Goal: Find specific page/section: Find specific page/section

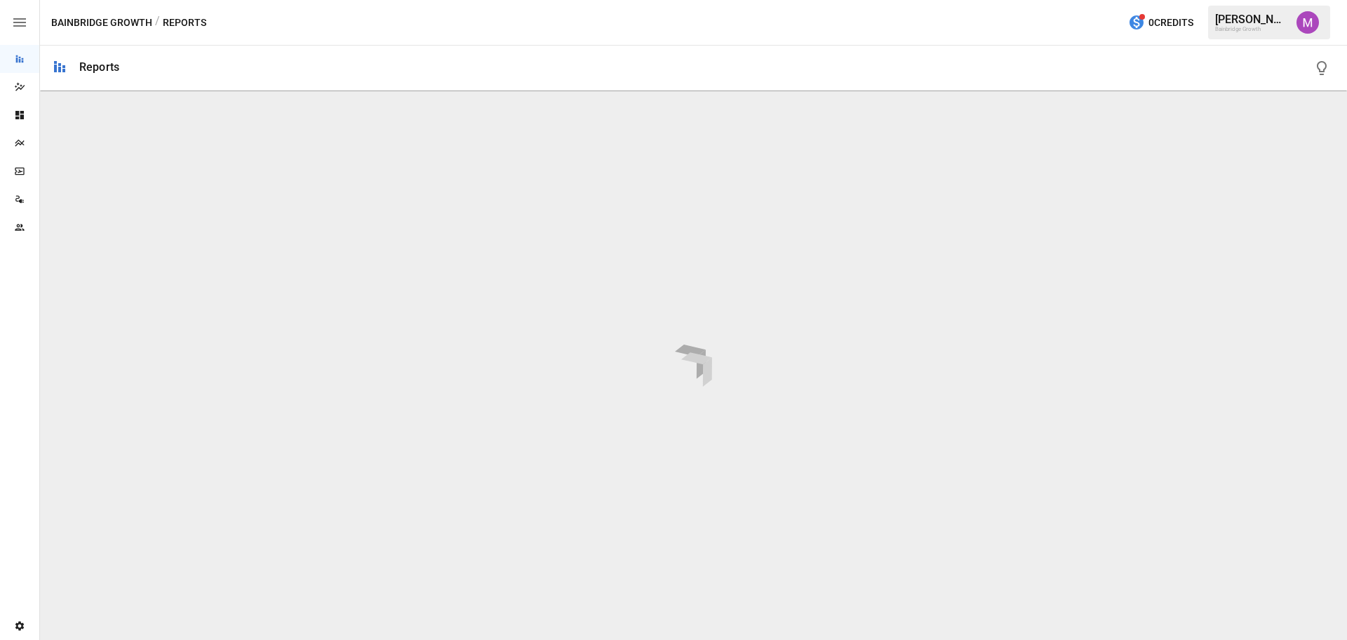
click at [1238, 20] on div "[PERSON_NAME]" at bounding box center [1251, 19] width 73 height 13
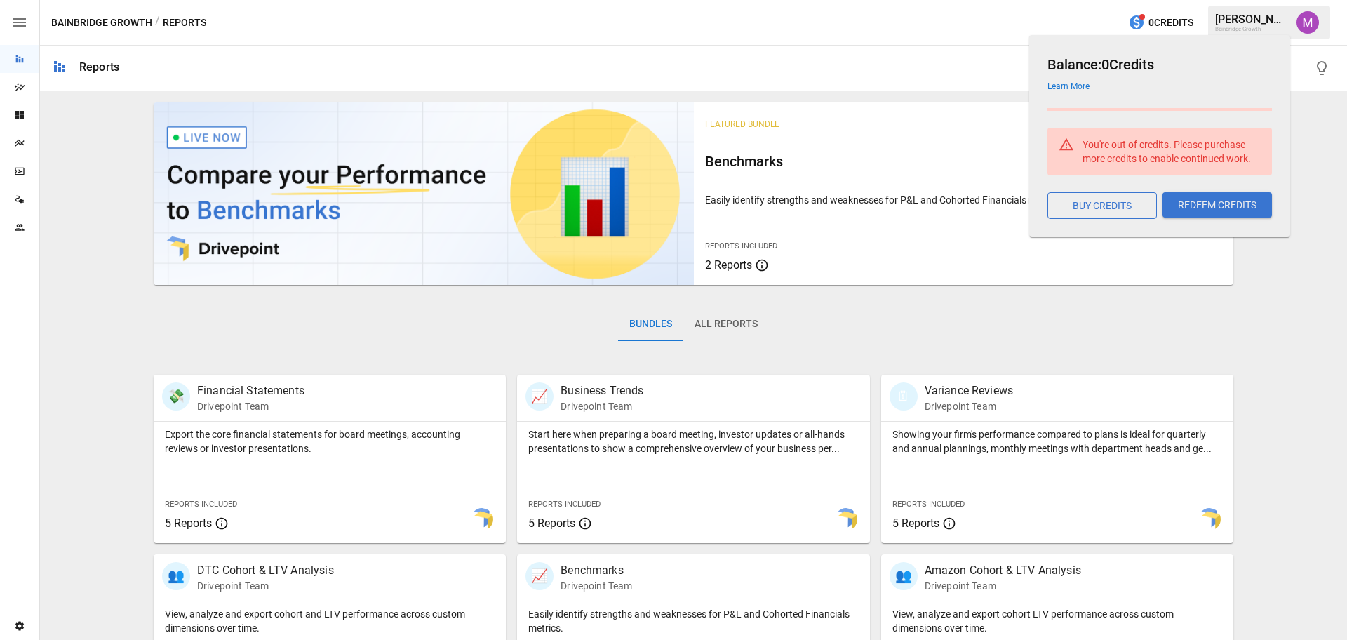
click at [1245, 18] on div "[PERSON_NAME]" at bounding box center [1251, 19] width 73 height 13
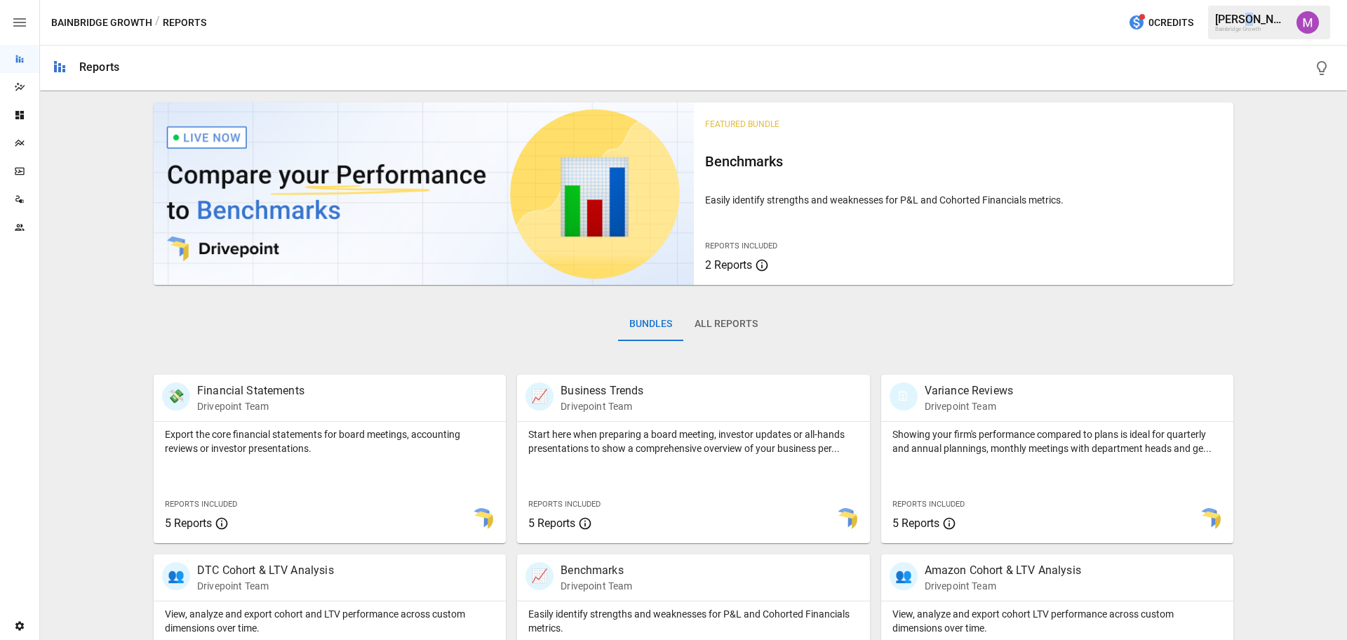
click at [1244, 18] on div "[PERSON_NAME]" at bounding box center [1251, 19] width 73 height 13
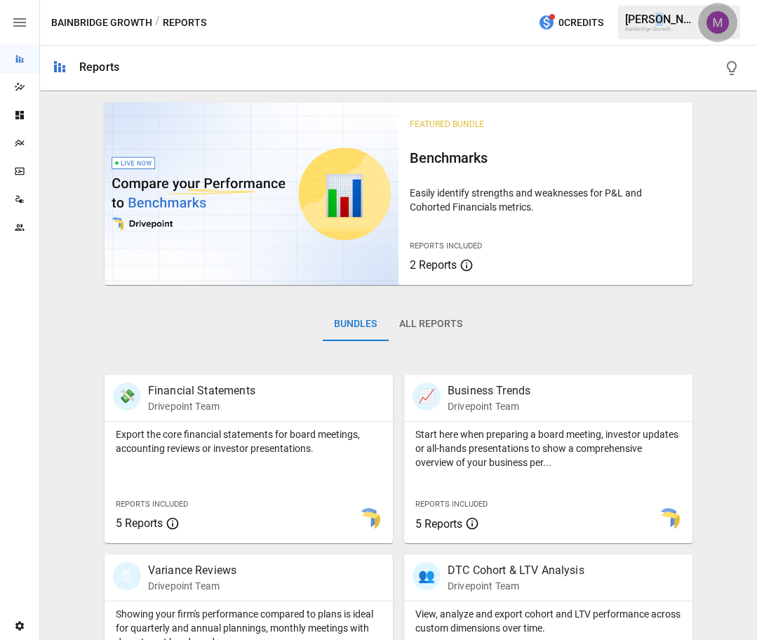
click at [713, 29] on img "Umer Muhammed" at bounding box center [718, 22] width 22 height 22
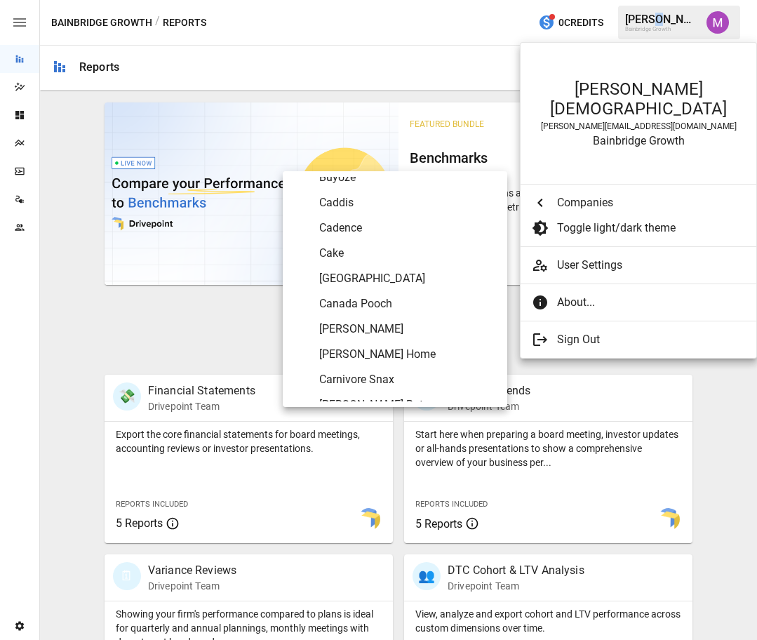
scroll to position [1024, 0]
click at [361, 371] on span "Carnivore Snax" at bounding box center [407, 378] width 177 height 17
